Goal: Information Seeking & Learning: Understand process/instructions

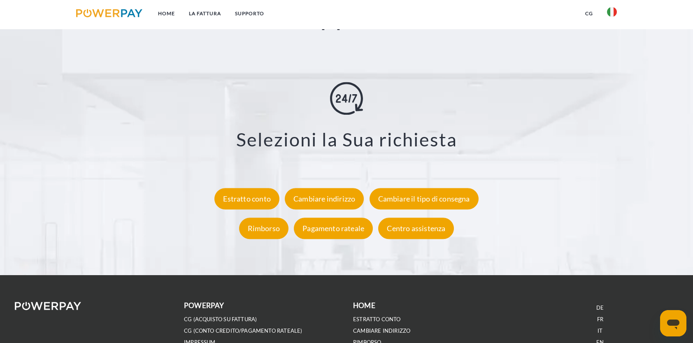
scroll to position [1523, 0]
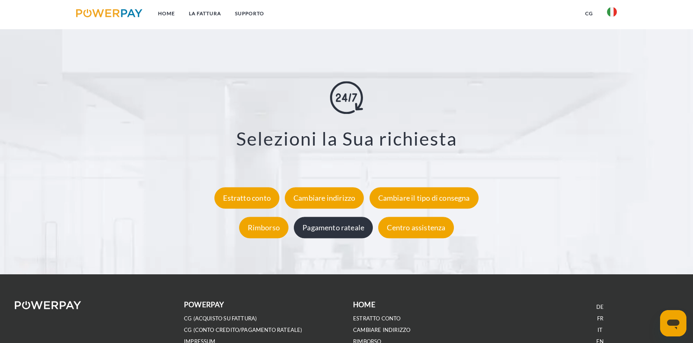
click at [326, 232] on div "Pagamento rateale" at bounding box center [333, 227] width 79 height 21
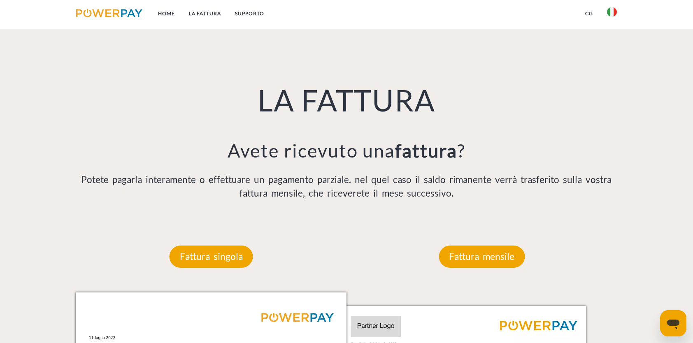
scroll to position [576, 0]
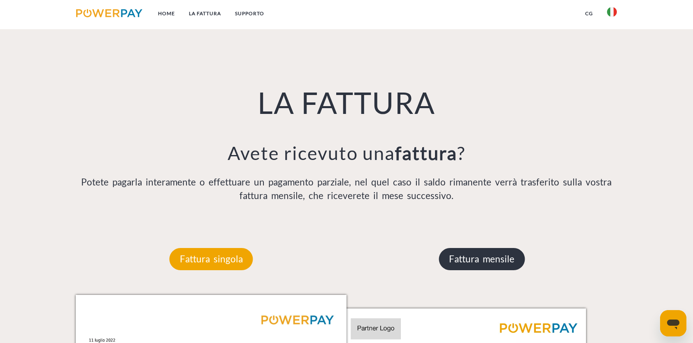
click at [473, 259] on p "Fattura mensile" at bounding box center [482, 259] width 86 height 22
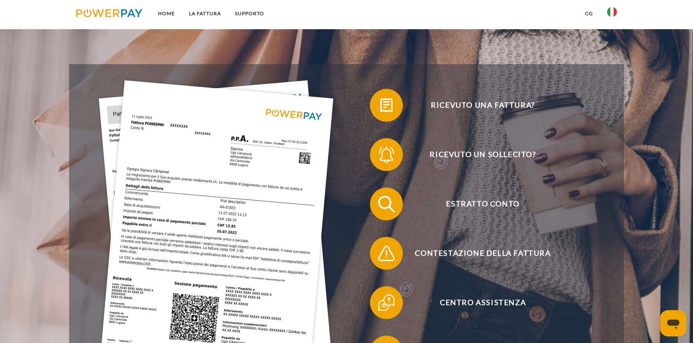
scroll to position [123, 0]
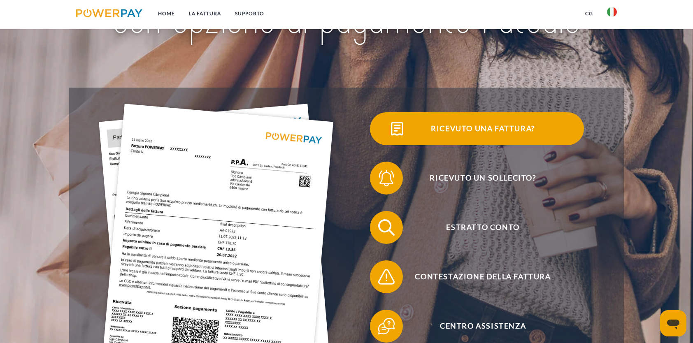
click at [493, 130] on span "Ricevuto una fattura?" at bounding box center [483, 128] width 202 height 33
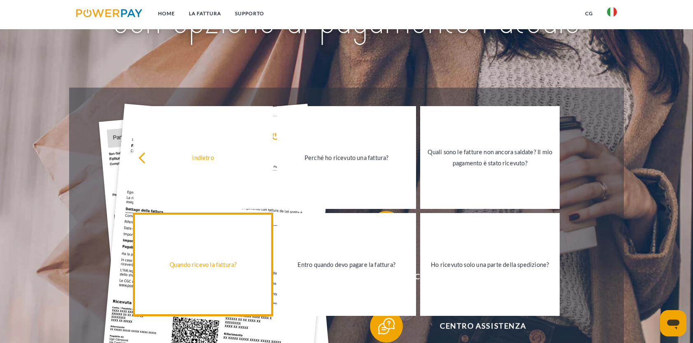
click at [231, 267] on div "Quando ricevo la fattura?" at bounding box center [203, 264] width 130 height 11
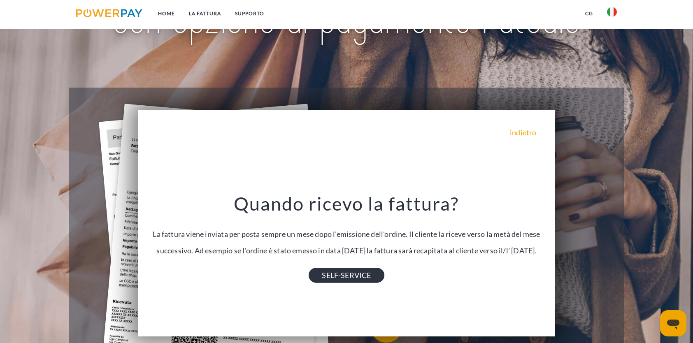
click at [371, 279] on link "SELF-SERVICE" at bounding box center [346, 275] width 75 height 15
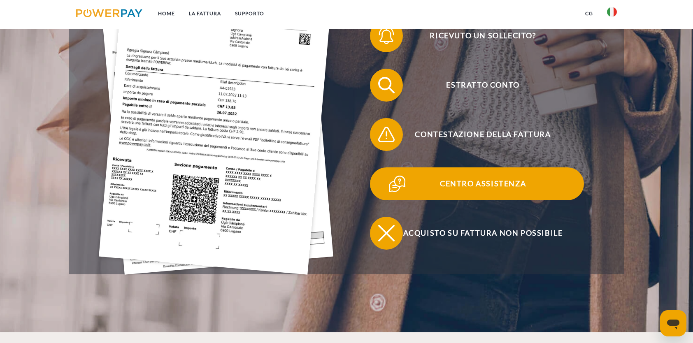
scroll to position [288, 0]
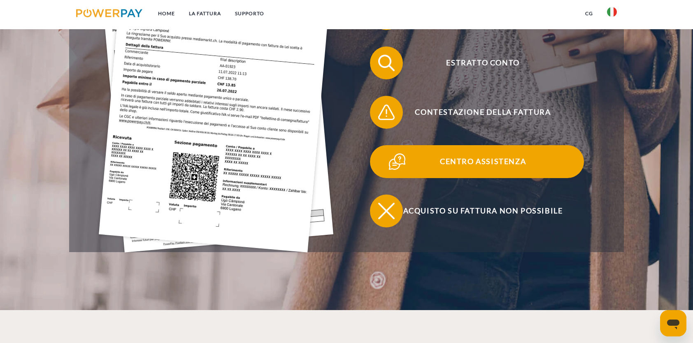
click at [463, 166] on span "Centro assistenza" at bounding box center [483, 161] width 202 height 33
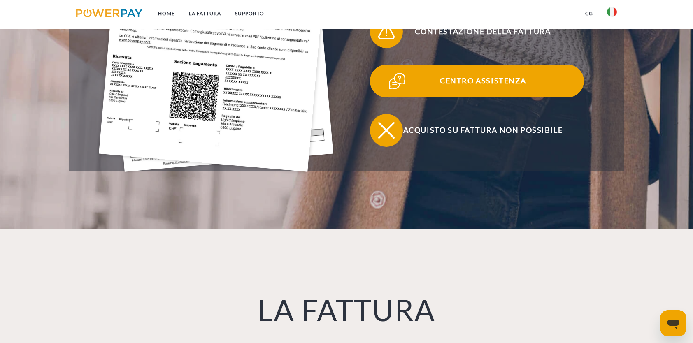
scroll to position [370, 0]
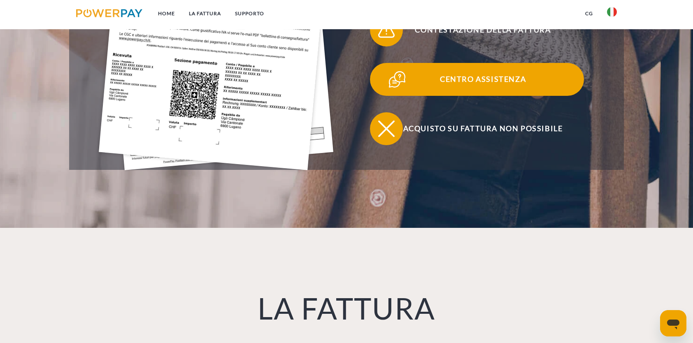
click at [459, 81] on span "Centro assistenza" at bounding box center [483, 79] width 202 height 33
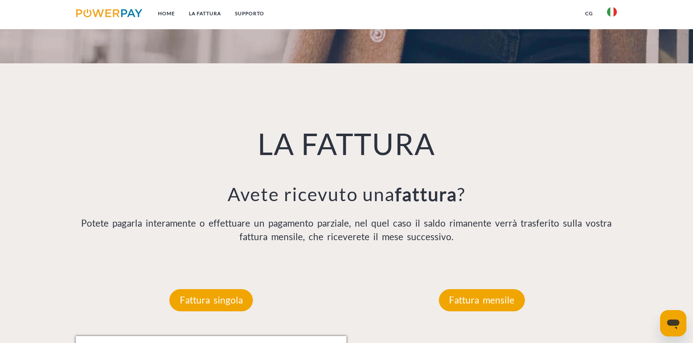
scroll to position [553, 0]
